Goal: Task Accomplishment & Management: Manage account settings

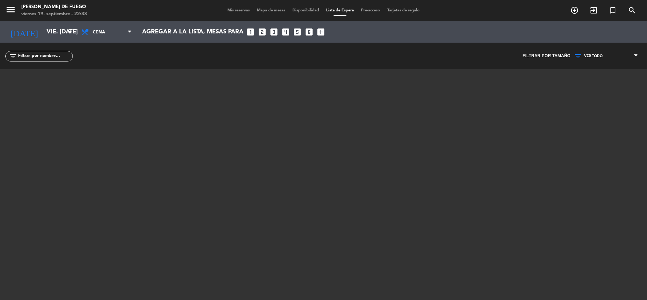
click at [239, 10] on span "Mis reservas" at bounding box center [238, 11] width 29 height 4
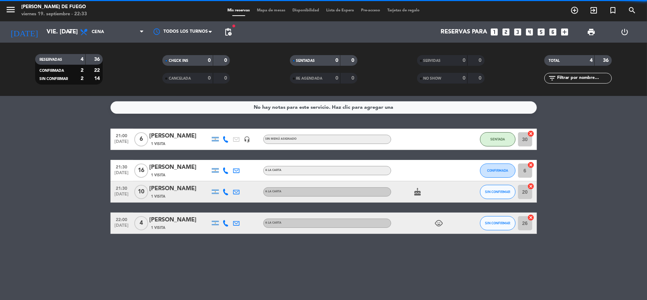
click at [333, 9] on span "Lista de Espera" at bounding box center [340, 11] width 35 height 4
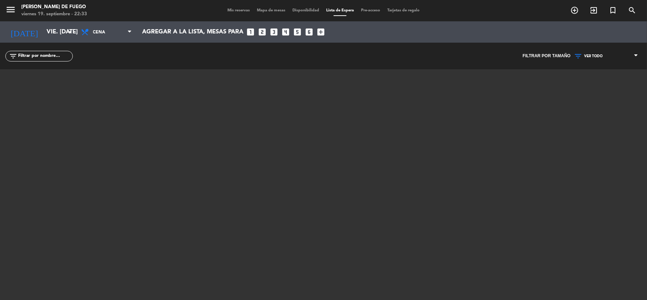
click at [232, 14] on div "menu Arda Bodegon de Fuego viernes 19. septiembre - 22:33 Mis reservas Mapa de …" at bounding box center [323, 10] width 647 height 21
click at [235, 10] on span "Mis reservas" at bounding box center [238, 11] width 29 height 4
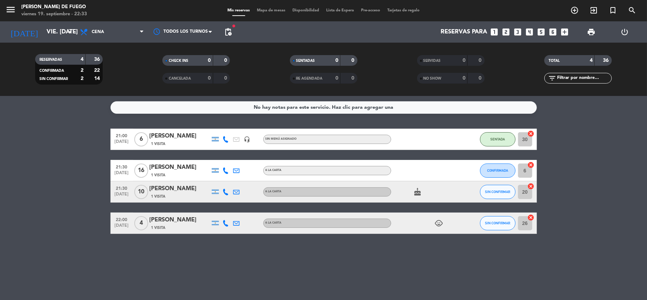
click at [339, 9] on span "Lista de Espera" at bounding box center [340, 11] width 35 height 4
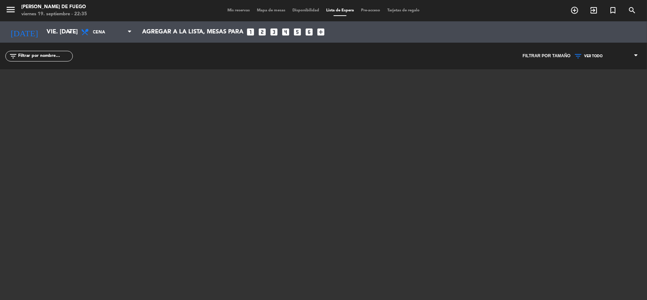
click at [235, 7] on div "Mis reservas Mapa de mesas Disponibilidad Lista de Espera Pre-acceso Tarjetas d…" at bounding box center [323, 10] width 199 height 6
click at [232, 9] on span "Mis reservas" at bounding box center [238, 11] width 29 height 4
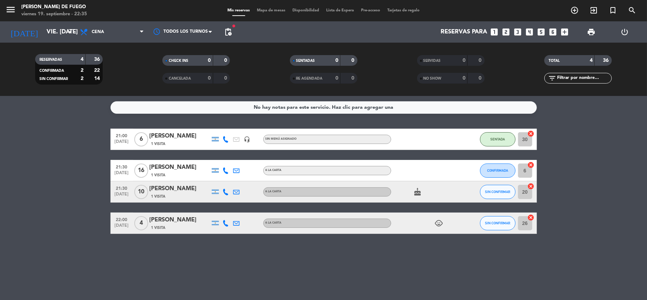
click at [225, 28] on span "pending_actions" at bounding box center [228, 32] width 9 height 9
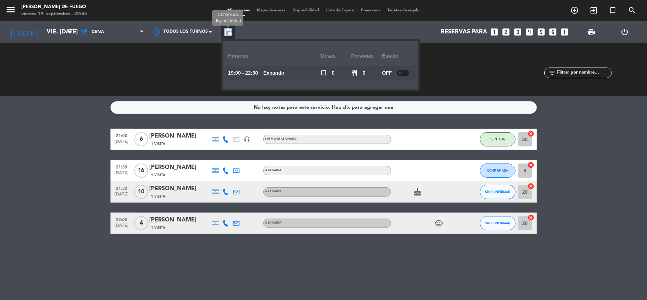
click at [225, 28] on span "pending_actions" at bounding box center [228, 32] width 9 height 9
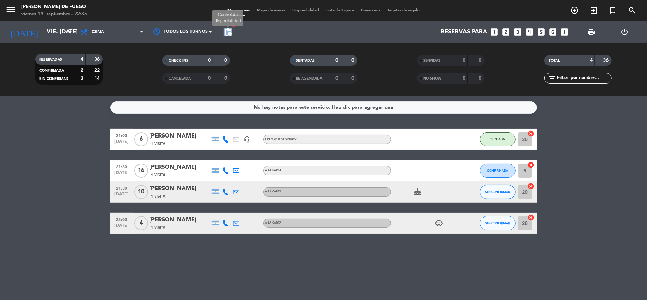
click at [231, 32] on span "pending_actions" at bounding box center [228, 32] width 9 height 9
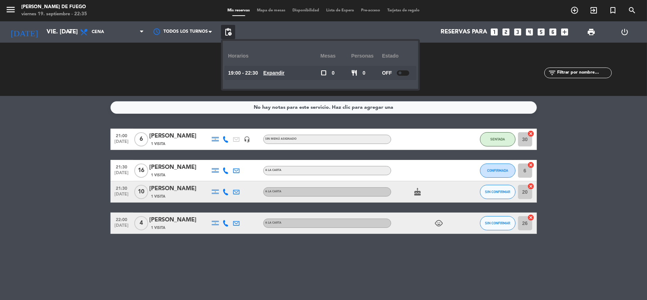
click at [401, 73] on span at bounding box center [400, 72] width 3 height 3
click at [435, 66] on div "SERVIDAS 0 0" at bounding box center [450, 69] width 127 height 7
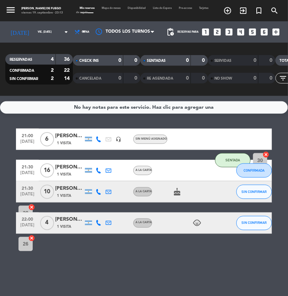
click at [248, 14] on icon "exit_to_app" at bounding box center [243, 10] width 9 height 9
